Goal: Go to known website: Go to known website

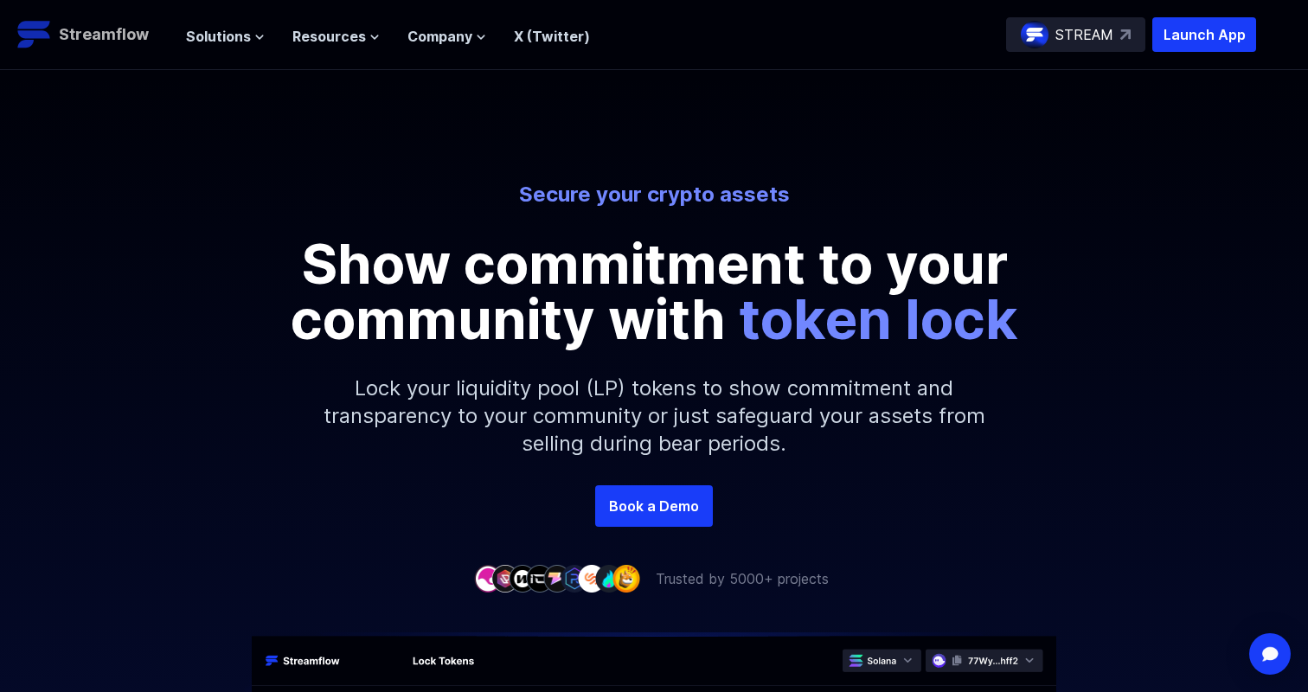
click at [108, 20] on link "Streamflow" at bounding box center [92, 34] width 151 height 35
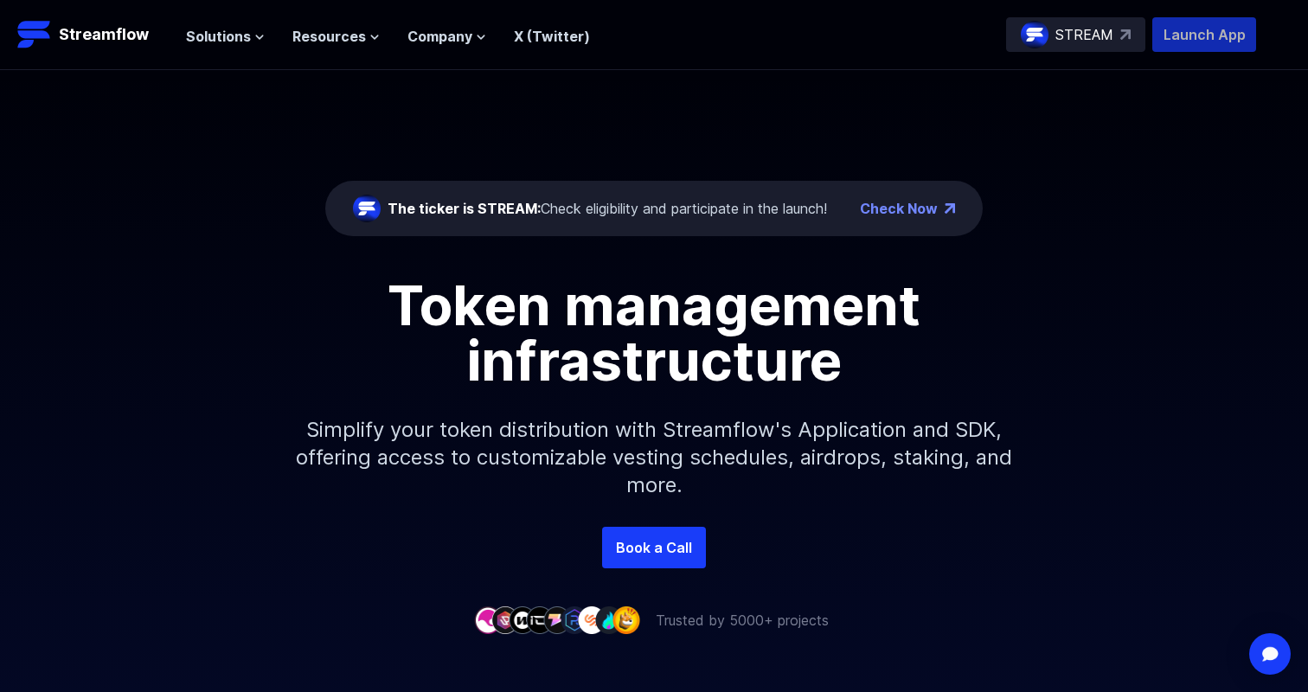
click at [1175, 43] on p "Launch App" at bounding box center [1205, 34] width 104 height 35
